Goal: Information Seeking & Learning: Learn about a topic

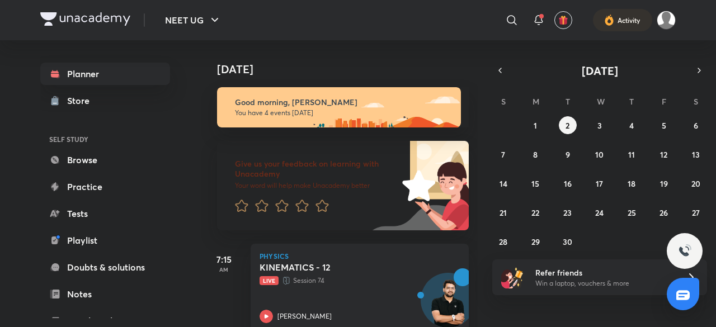
click at [468, 313] on div "Today Good morning, Aman You have 4 events today Give us your feedback on learn…" at bounding box center [339, 183] width 276 height 287
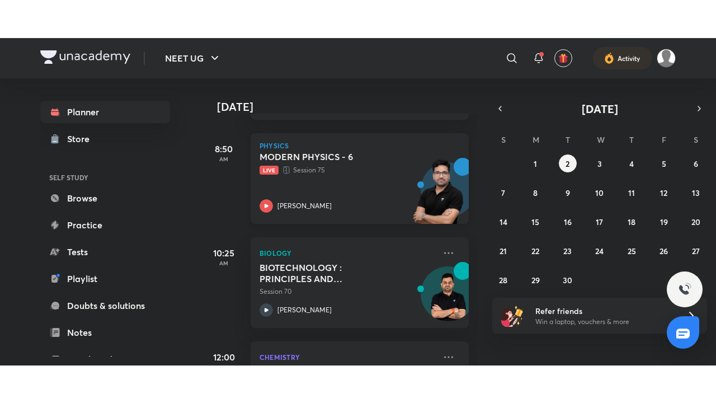
scroll to position [268, 0]
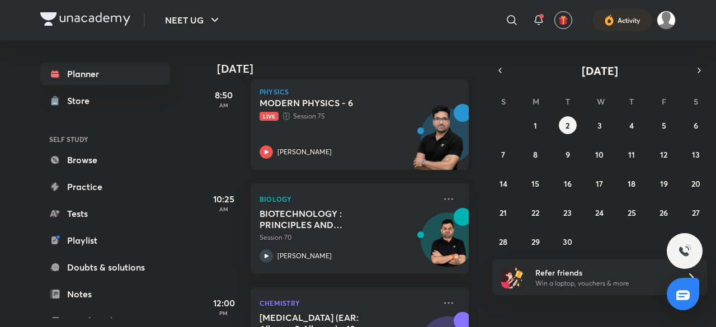
click at [316, 116] on p "Live Session 75" at bounding box center [347, 116] width 176 height 11
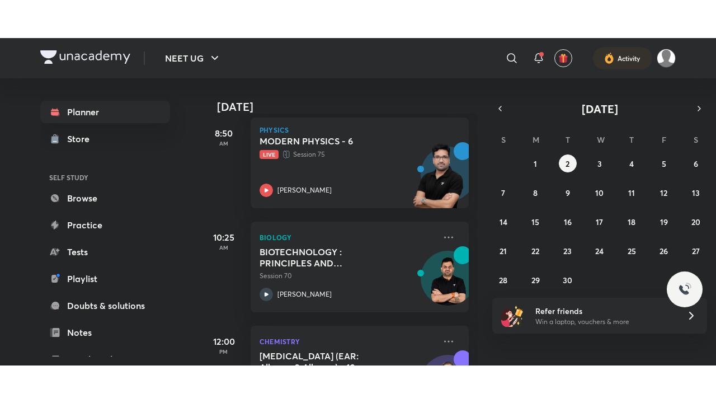
scroll to position [261, 0]
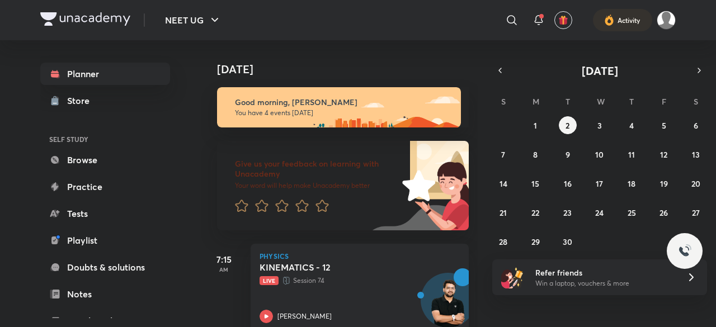
scroll to position [117, 0]
click at [537, 130] on button "1" at bounding box center [535, 125] width 18 height 18
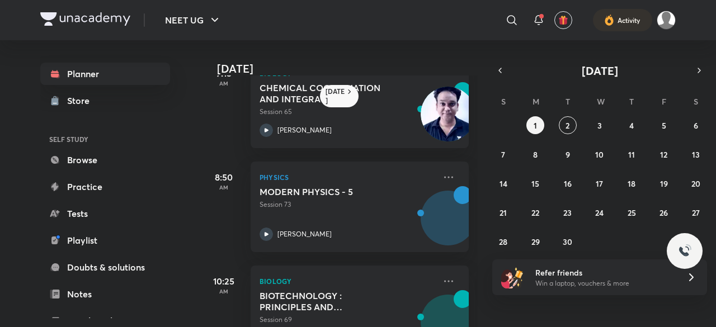
scroll to position [32, 0]
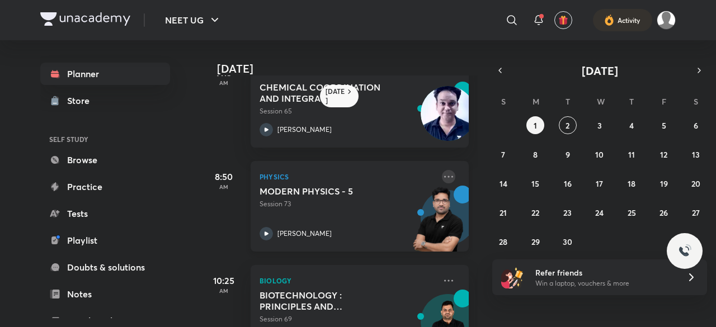
click at [442, 182] on icon at bounding box center [448, 176] width 13 height 13
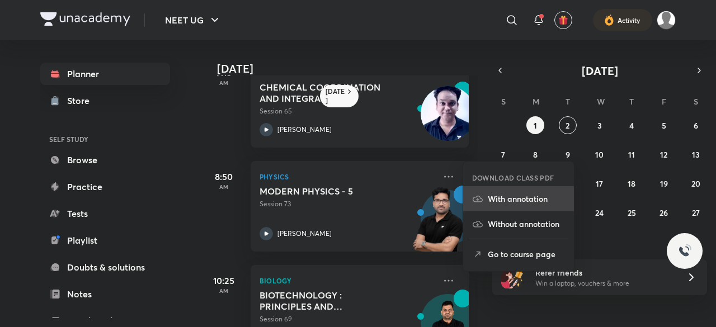
click at [479, 192] on li "With annotation" at bounding box center [518, 198] width 111 height 25
